Goal: Navigation & Orientation: Find specific page/section

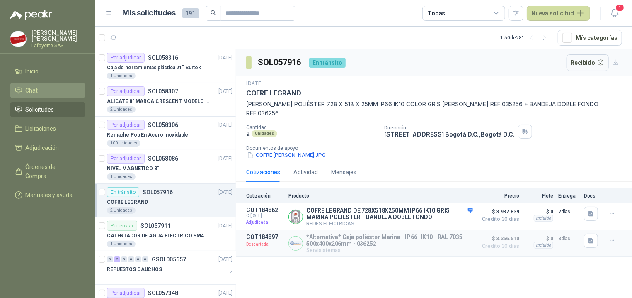
click at [48, 92] on li "Chat" at bounding box center [47, 90] width 65 height 9
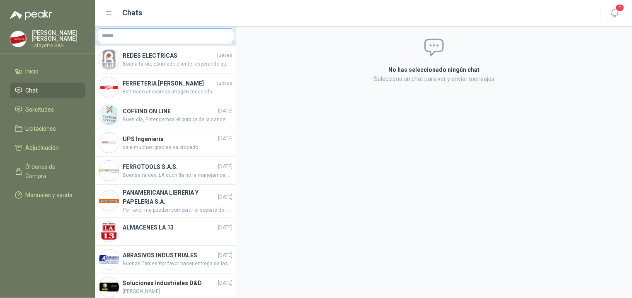
click at [164, 31] on input "text" at bounding box center [165, 36] width 136 height 14
type input "*******"
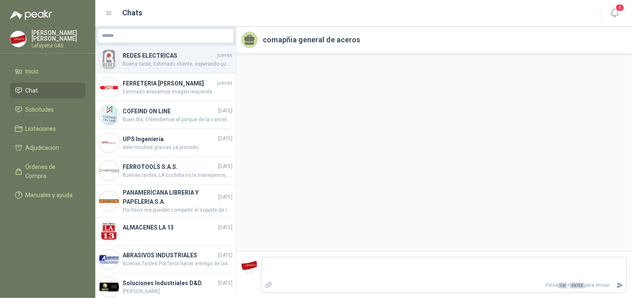
click at [152, 67] on span "Buena tarde, Estimado cliente, esperando que se encuentre bien, informo que las…" at bounding box center [178, 64] width 110 height 8
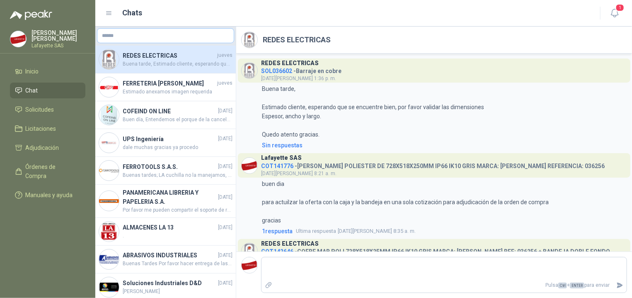
scroll to position [191, 0]
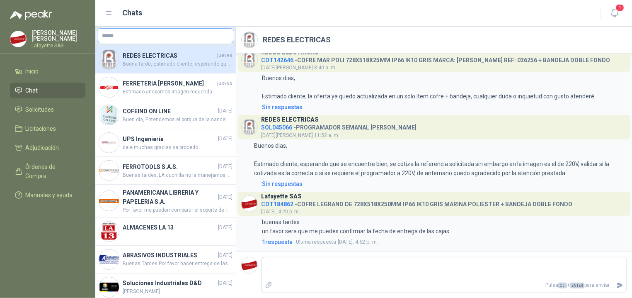
click at [162, 31] on input "text" at bounding box center [165, 36] width 136 height 14
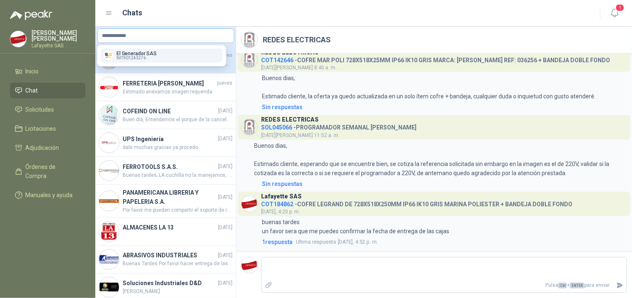
type input "**********"
click at [123, 54] on p "El Generador SAS" at bounding box center [136, 53] width 40 height 5
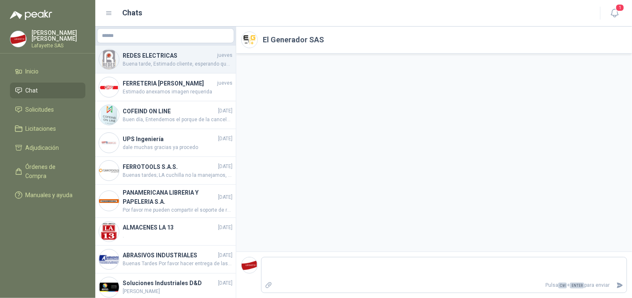
click at [173, 52] on h4 "REDES ELECTRICAS" at bounding box center [169, 55] width 93 height 9
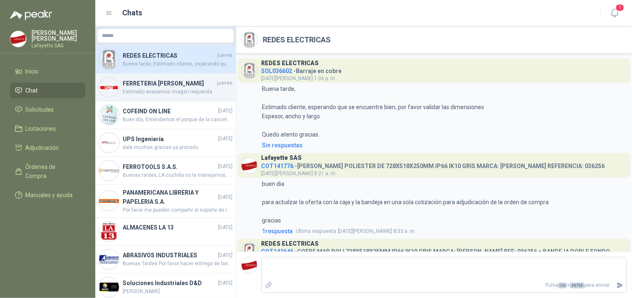
scroll to position [191, 0]
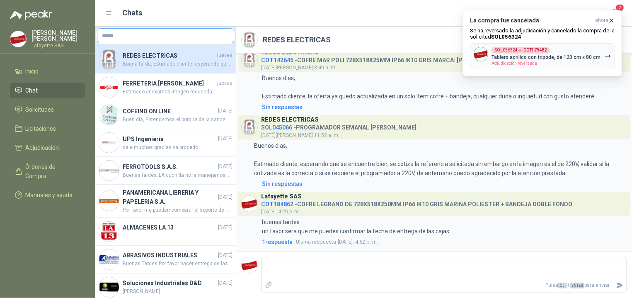
click at [150, 39] on input "text" at bounding box center [165, 36] width 136 height 14
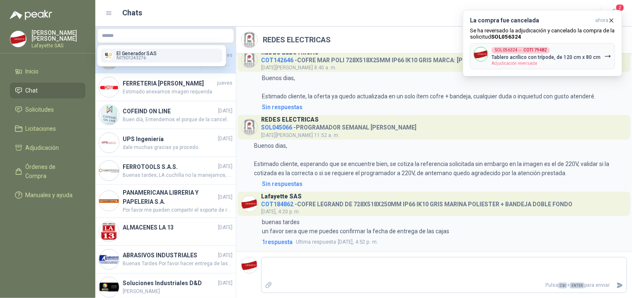
click at [171, 48] on div "El Generador SAS NIT : 901243276" at bounding box center [161, 55] width 128 height 21
click at [168, 51] on button "El Generador SAS NIT : 901243276" at bounding box center [162, 55] width 122 height 14
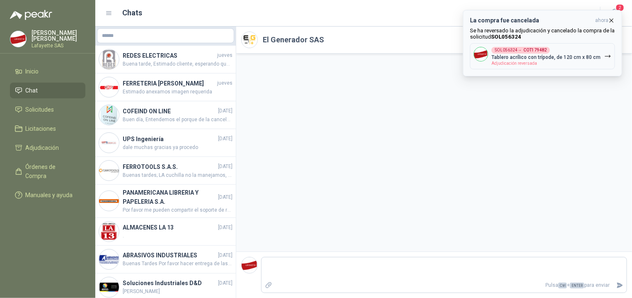
click at [615, 21] on button "La compra fue cancelada ahora Se ha reversado la adjudicación y cancelado la co…" at bounding box center [542, 43] width 159 height 66
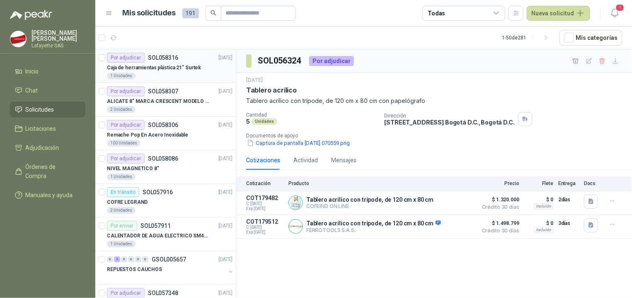
click at [157, 77] on div "1 Unidades" at bounding box center [170, 76] width 126 height 7
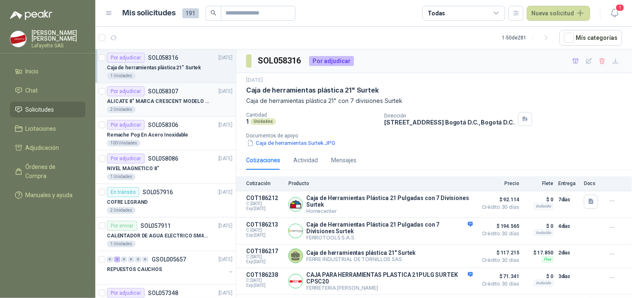
click at [160, 93] on p "SOL058307" at bounding box center [163, 91] width 30 height 6
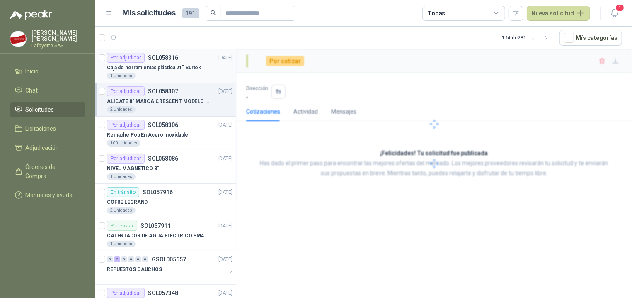
click at [153, 77] on div "1 Unidades" at bounding box center [170, 76] width 126 height 7
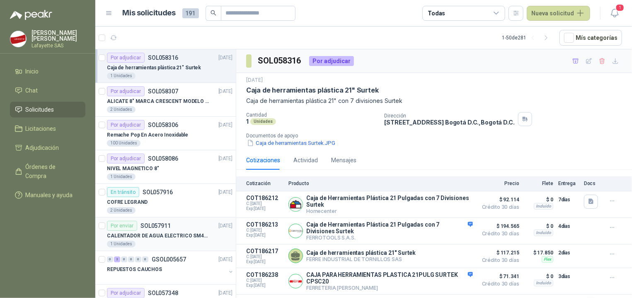
scroll to position [83, 0]
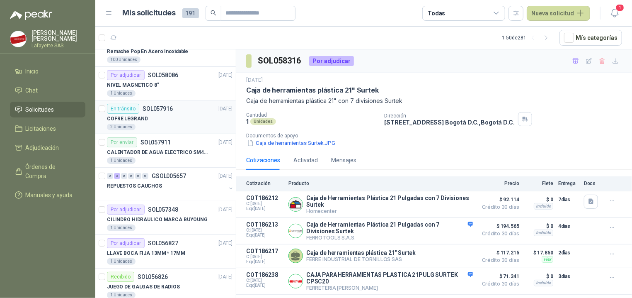
drag, startPoint x: 166, startPoint y: 116, endPoint x: 181, endPoint y: 119, distance: 15.8
click at [166, 116] on div "COFRE LEGRAND" at bounding box center [170, 119] width 126 height 10
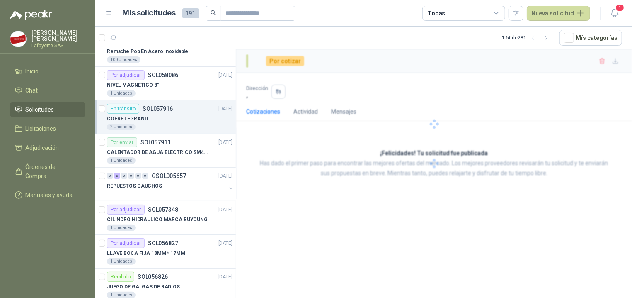
scroll to position [83, 0]
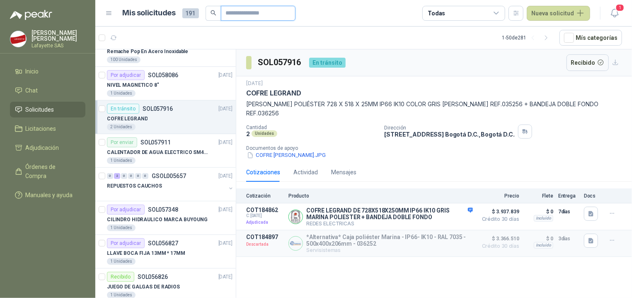
click at [243, 12] on input "text" at bounding box center [255, 13] width 58 height 14
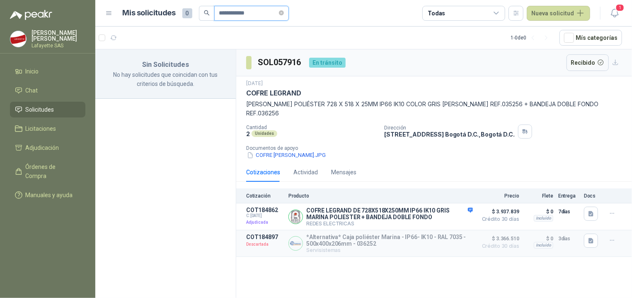
type input "**********"
drag, startPoint x: 274, startPoint y: 12, endPoint x: 183, endPoint y: 14, distance: 91.2
click at [219, 14] on input "**********" at bounding box center [248, 13] width 58 height 14
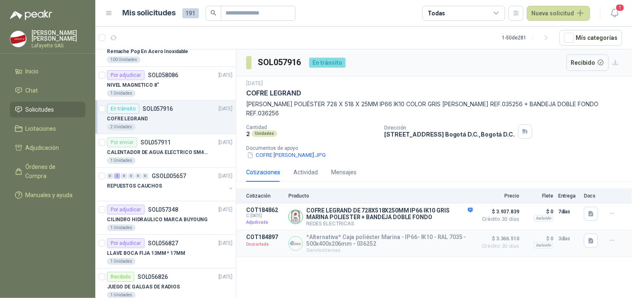
click at [32, 235] on menu "[PERSON_NAME] Lafayette SAS Inicio Chat Solicitudes Licitaciones Adjudicación Ó…" at bounding box center [47, 149] width 95 height 298
click at [36, 107] on span "Solicitudes" at bounding box center [40, 109] width 29 height 9
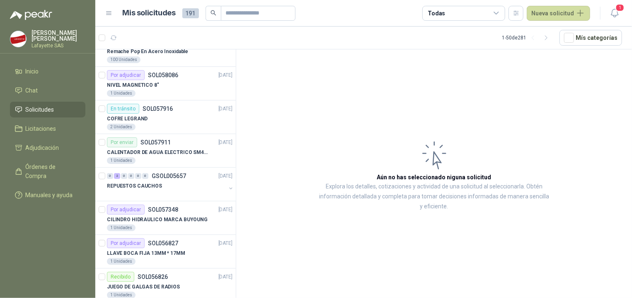
click at [39, 106] on span "Solicitudes" at bounding box center [40, 109] width 29 height 9
click at [240, 15] on input "text" at bounding box center [255, 13] width 58 height 14
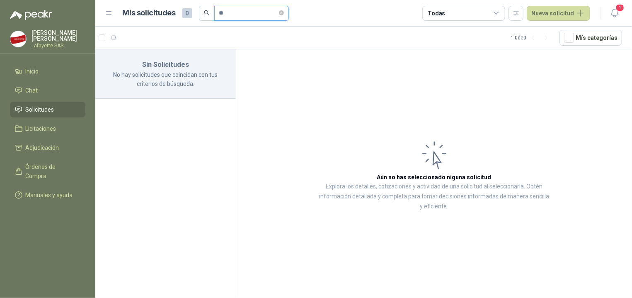
type input "*"
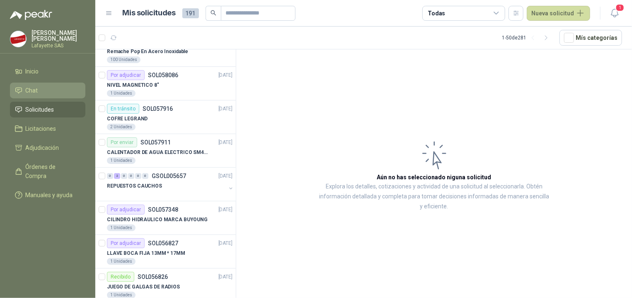
click at [27, 94] on span "Chat" at bounding box center [32, 90] width 12 height 9
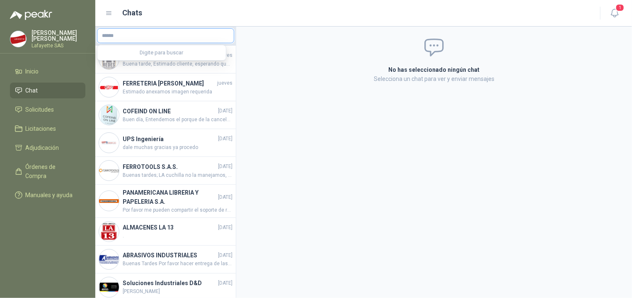
click at [159, 37] on input "text" at bounding box center [165, 36] width 136 height 14
click at [19, 123] on link "Licitaciones" at bounding box center [47, 129] width 75 height 16
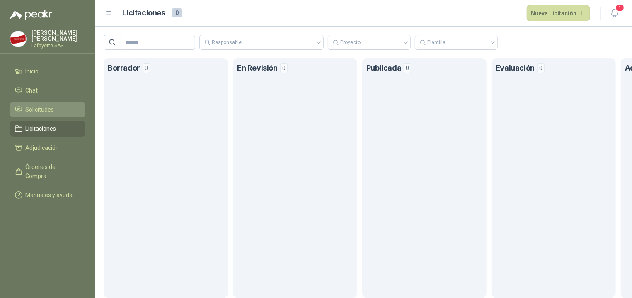
click at [22, 115] on link "Solicitudes" at bounding box center [47, 110] width 75 height 16
